Goal: Information Seeking & Learning: Learn about a topic

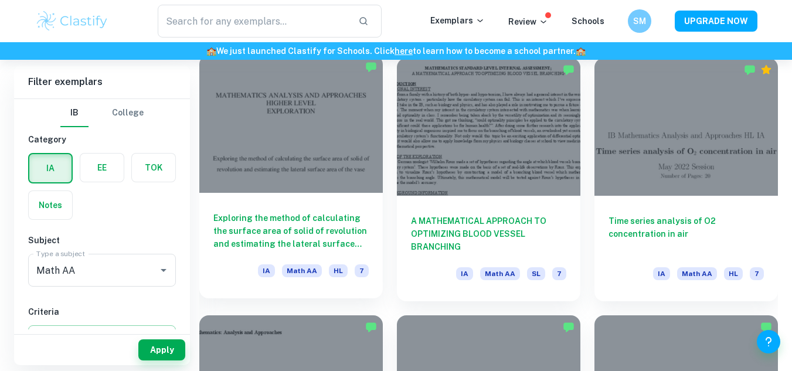
scroll to position [1366, 0]
click at [283, 135] on div at bounding box center [291, 125] width 184 height 138
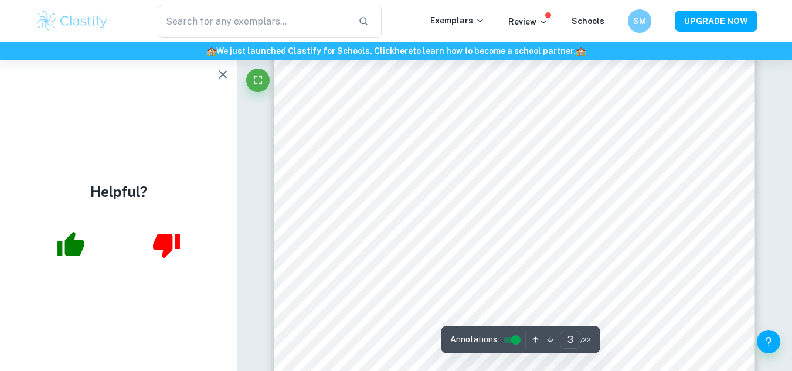
scroll to position [1786, 0]
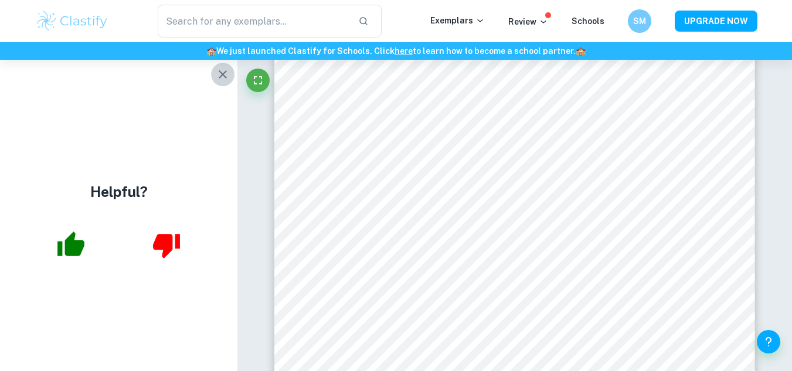
click at [222, 74] on icon "button" at bounding box center [223, 74] width 8 height 8
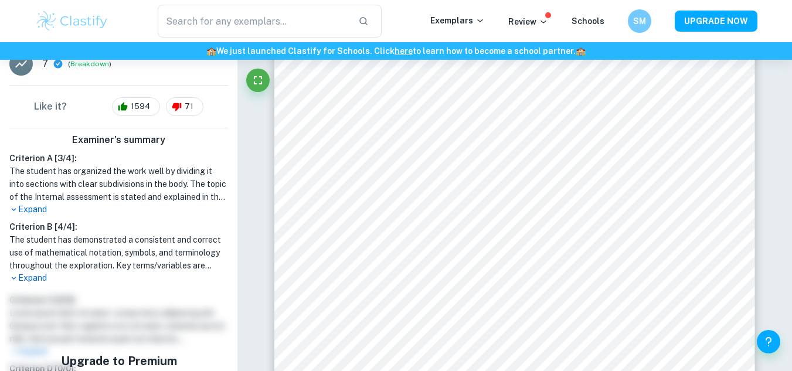
scroll to position [277, 0]
click at [12, 208] on icon at bounding box center [14, 209] width 5 height 3
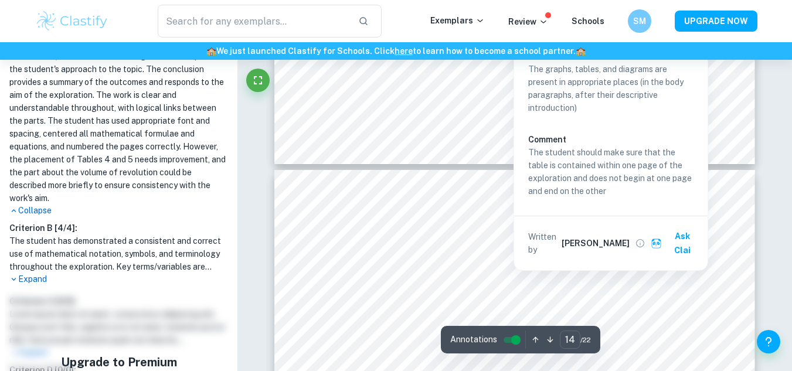
scroll to position [9047, 0]
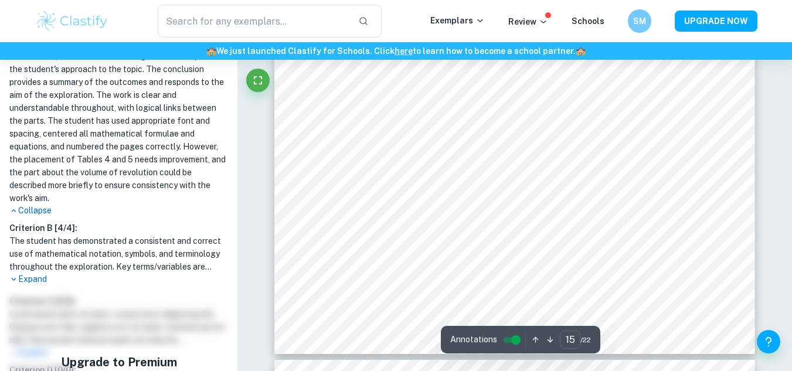
type input "16"
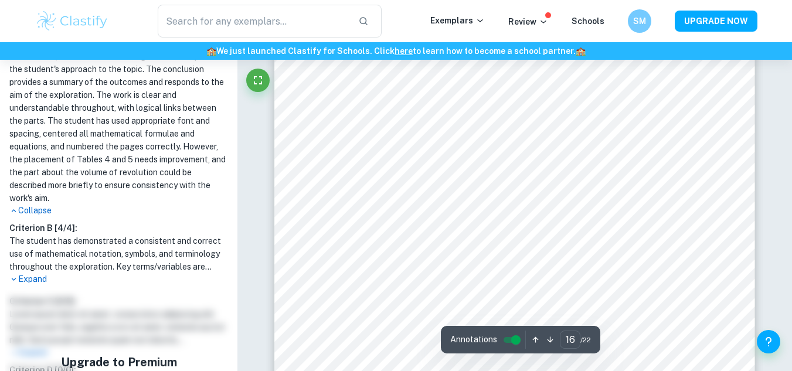
scroll to position [10866, 0]
